Goal: Navigation & Orientation: Find specific page/section

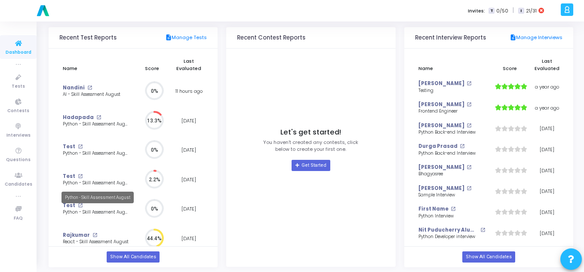
scroll to position [93, 0]
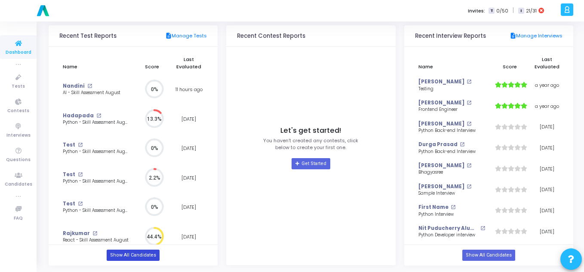
click at [121, 258] on link "Show All Candidates" at bounding box center [133, 255] width 53 height 11
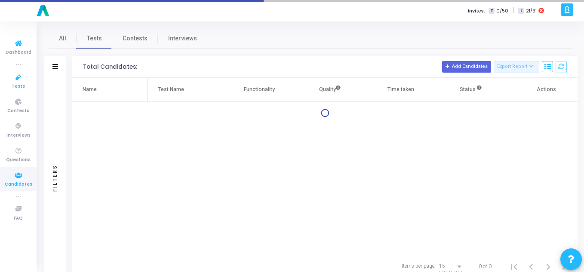
click at [20, 76] on icon at bounding box center [18, 77] width 18 height 11
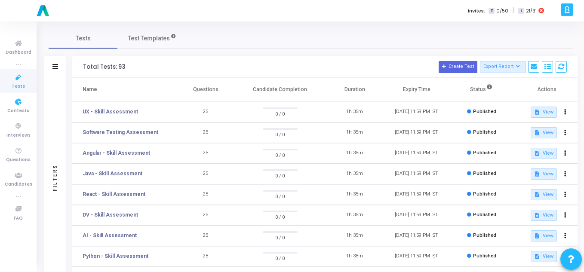
click at [17, 78] on icon at bounding box center [18, 77] width 18 height 11
click at [21, 45] on icon at bounding box center [18, 43] width 18 height 11
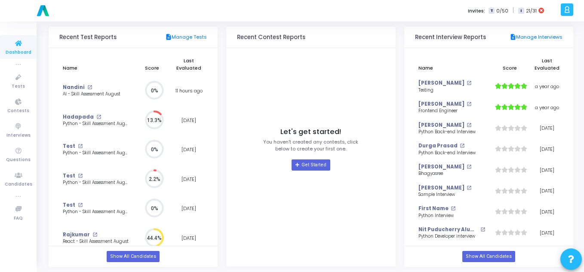
scroll to position [93, 0]
